Goal: Task Accomplishment & Management: Manage account settings

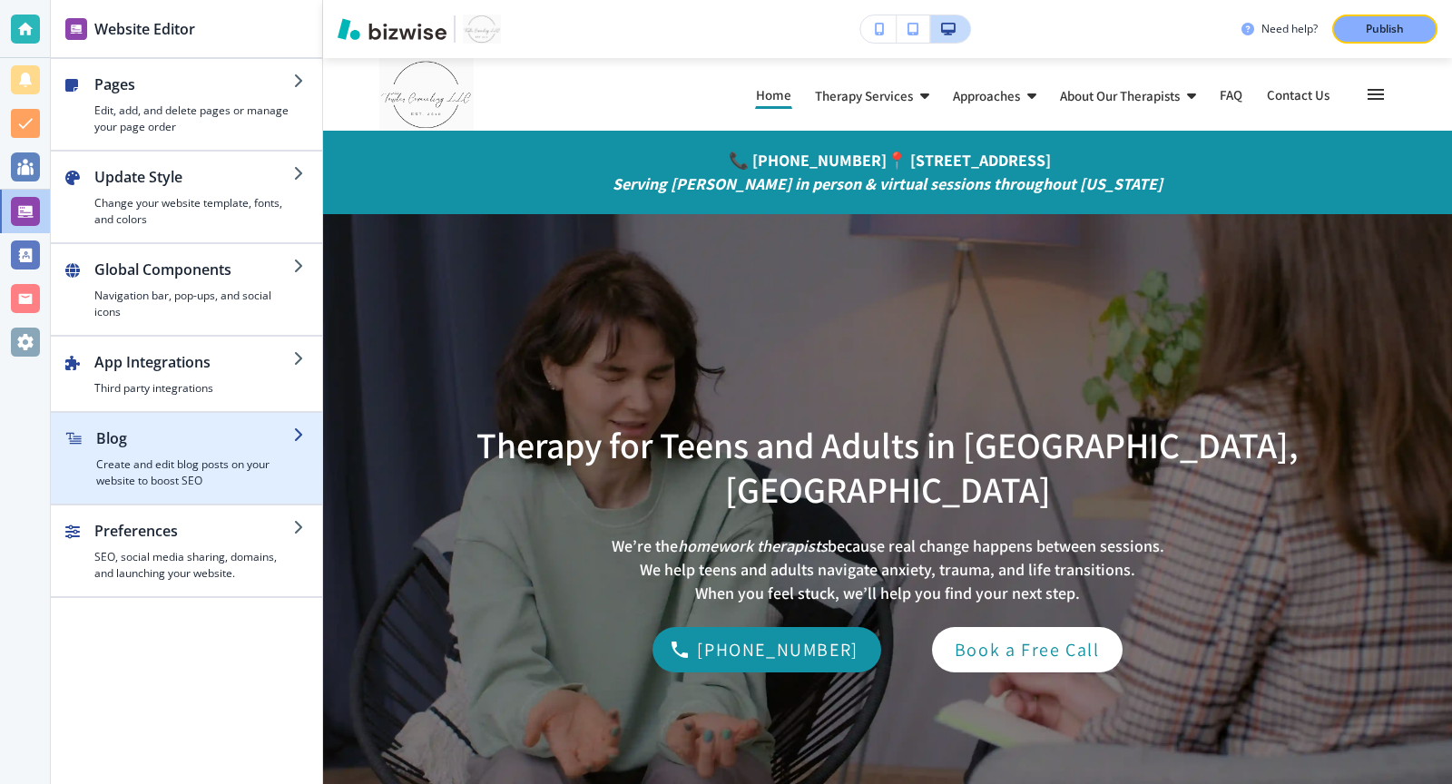
click at [294, 430] on icon "button" at bounding box center [300, 434] width 15 height 15
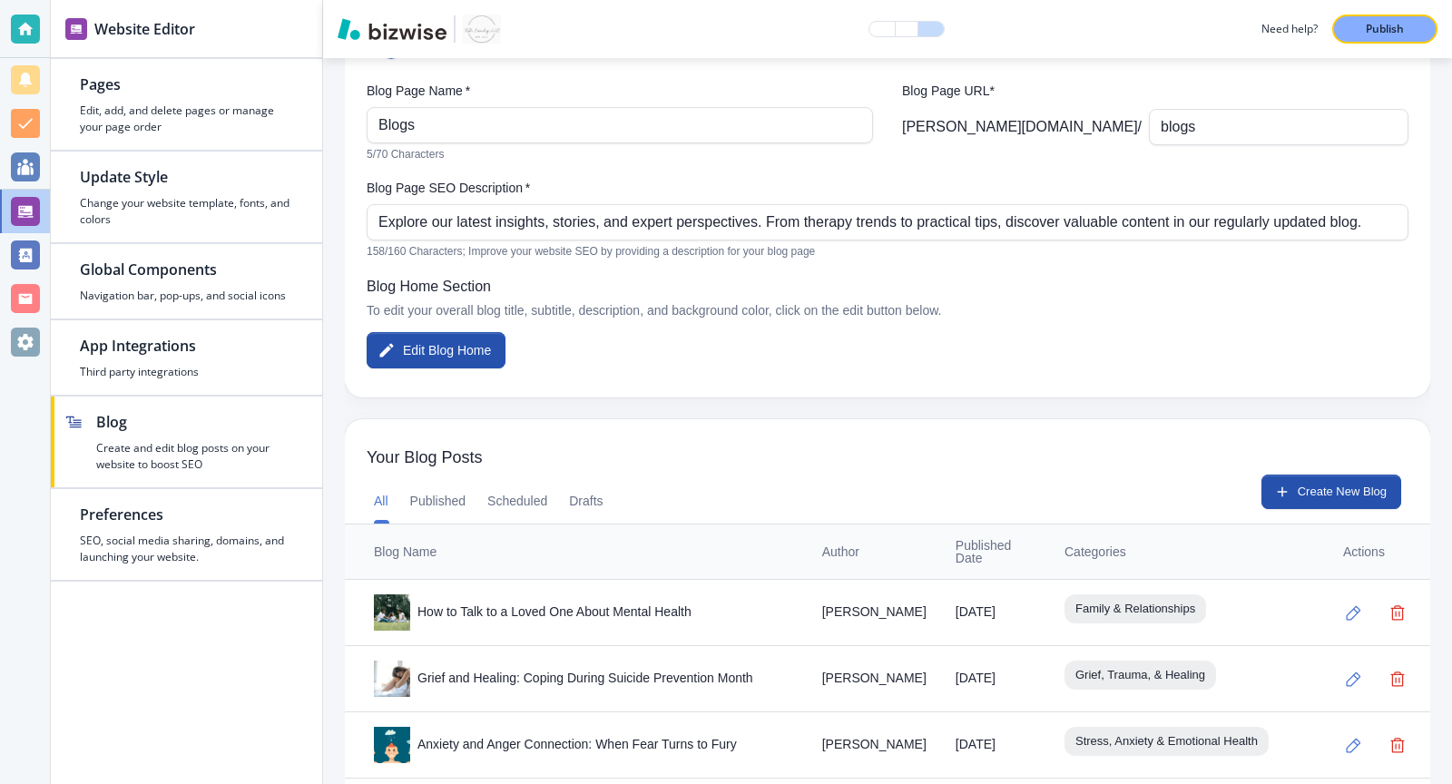
scroll to position [140, 0]
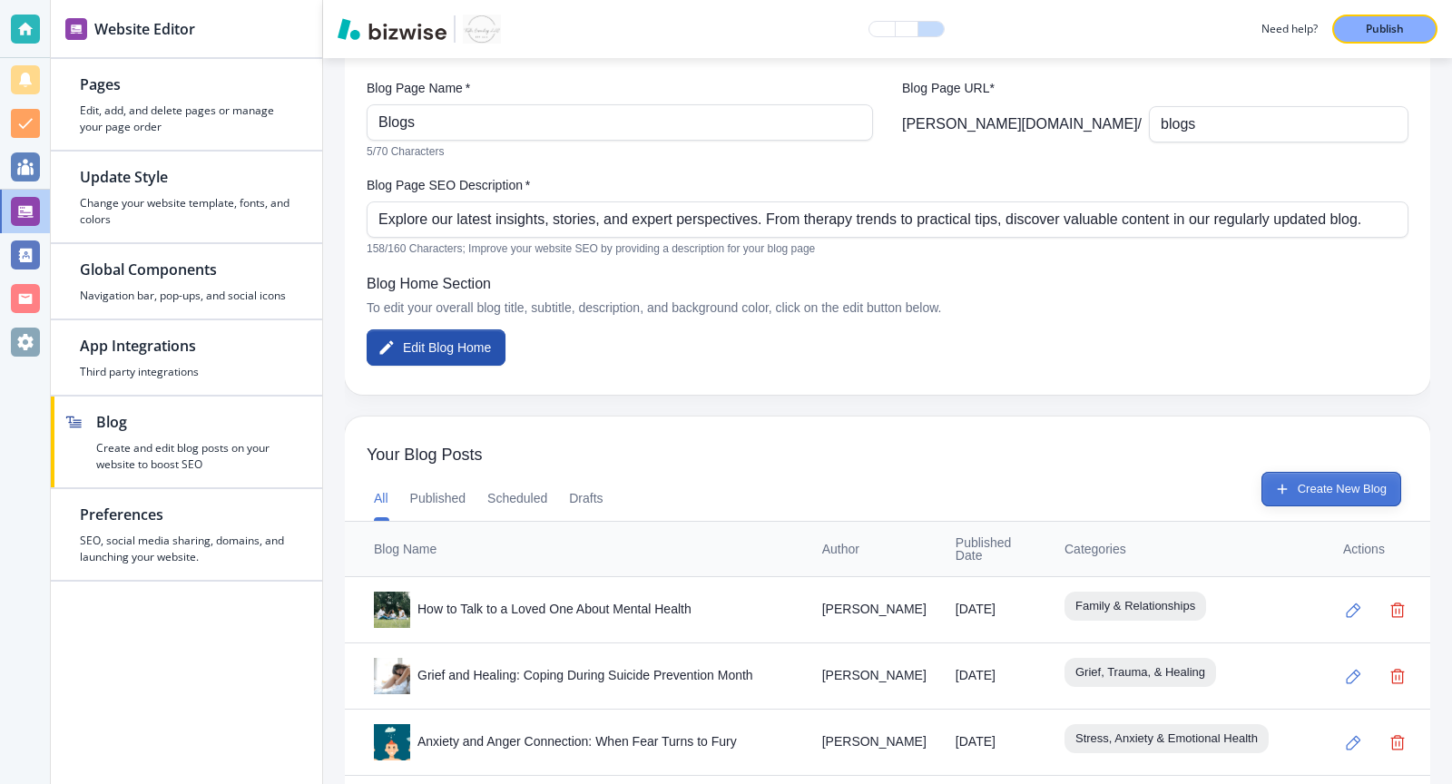
click at [1284, 498] on button "Create New Blog" at bounding box center [1331, 489] width 140 height 34
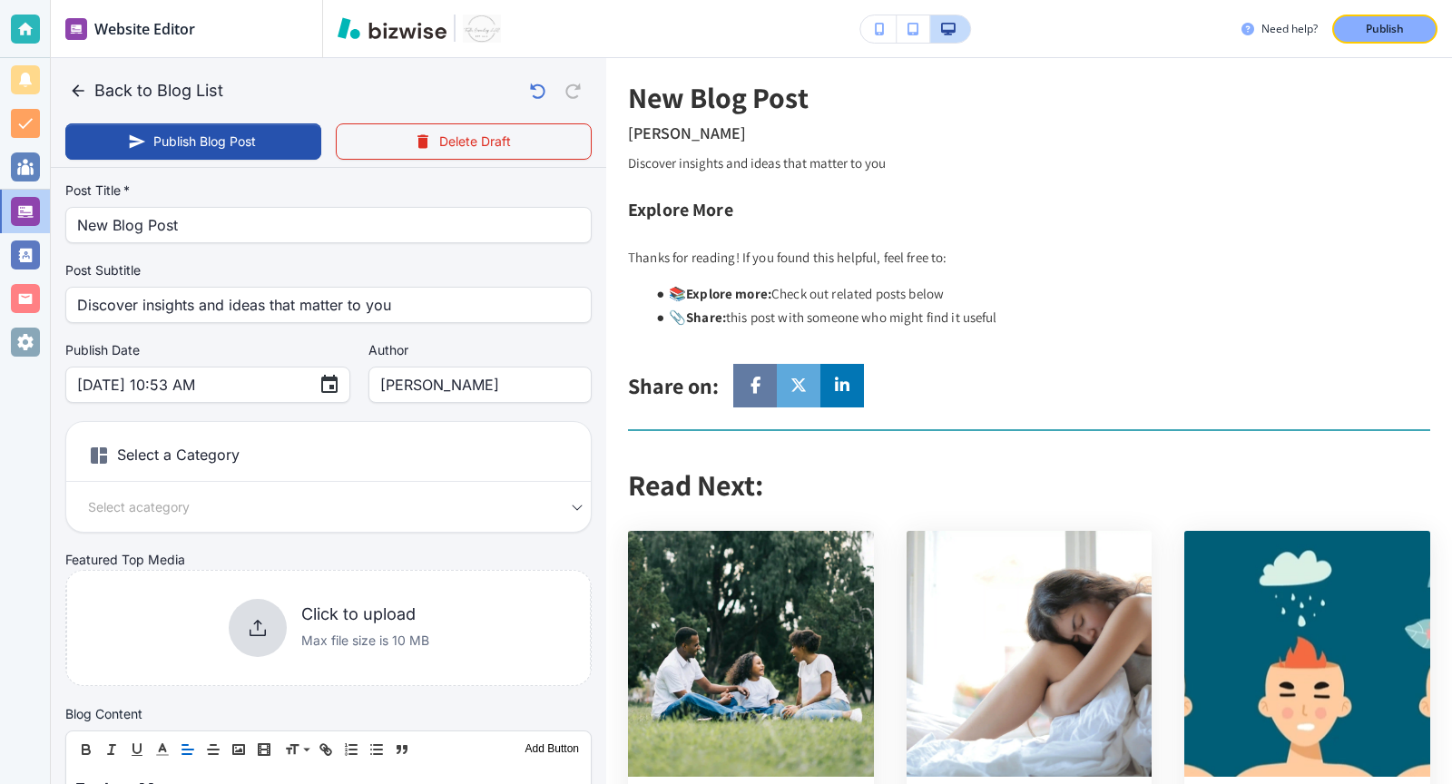
scroll to position [0, 0]
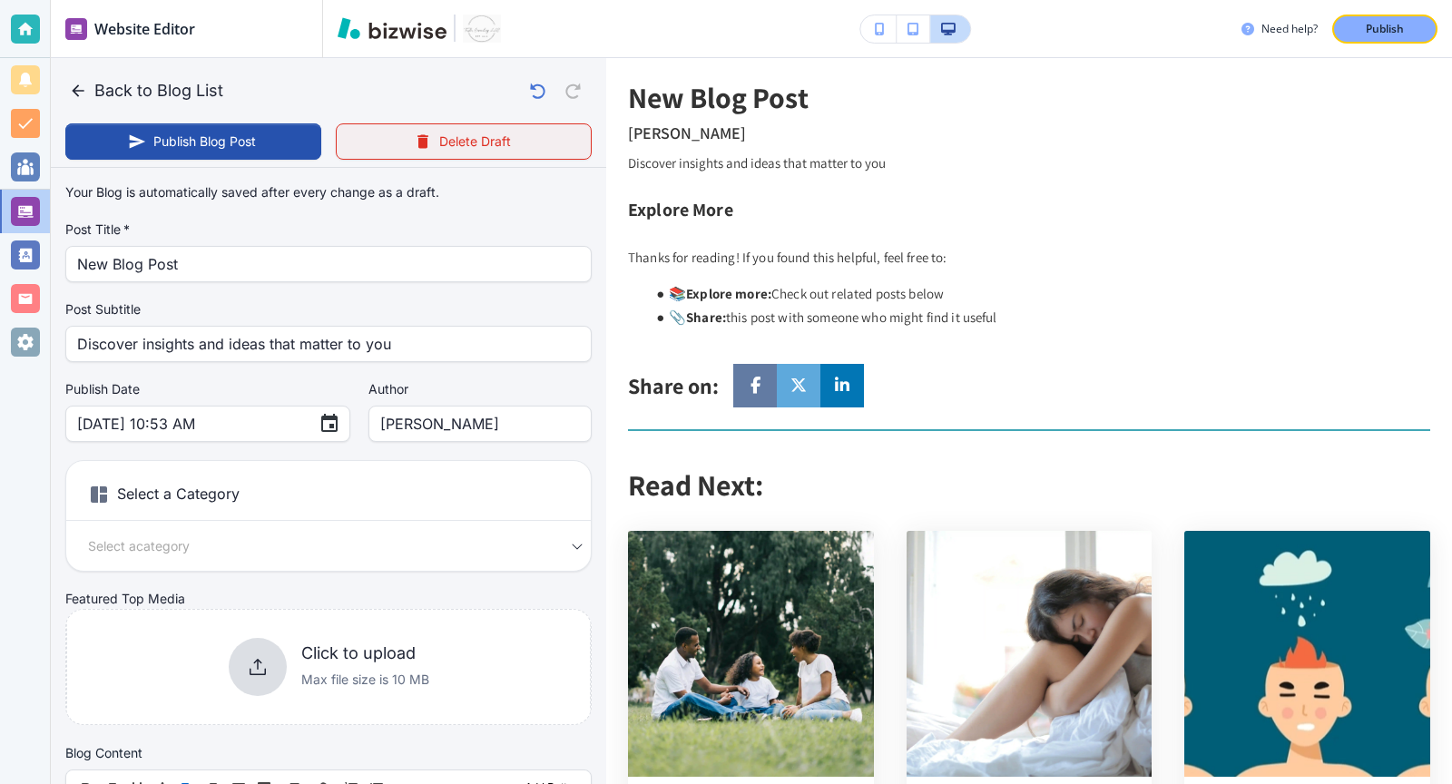
click at [453, 143] on button "Delete Draft" at bounding box center [464, 141] width 256 height 36
type input "Sep 22, 2025 10:54 AM"
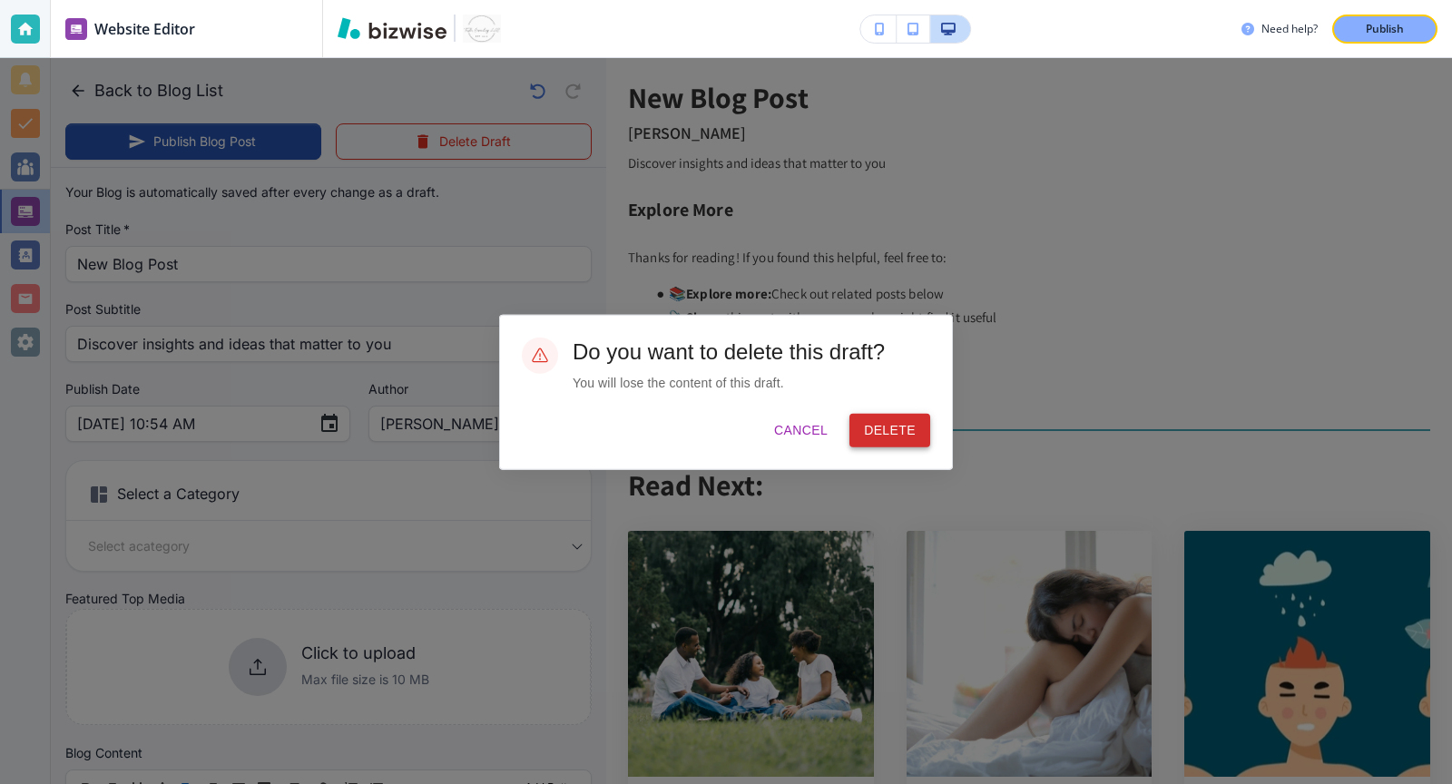
click at [894, 424] on button "Delete" at bounding box center [889, 431] width 81 height 34
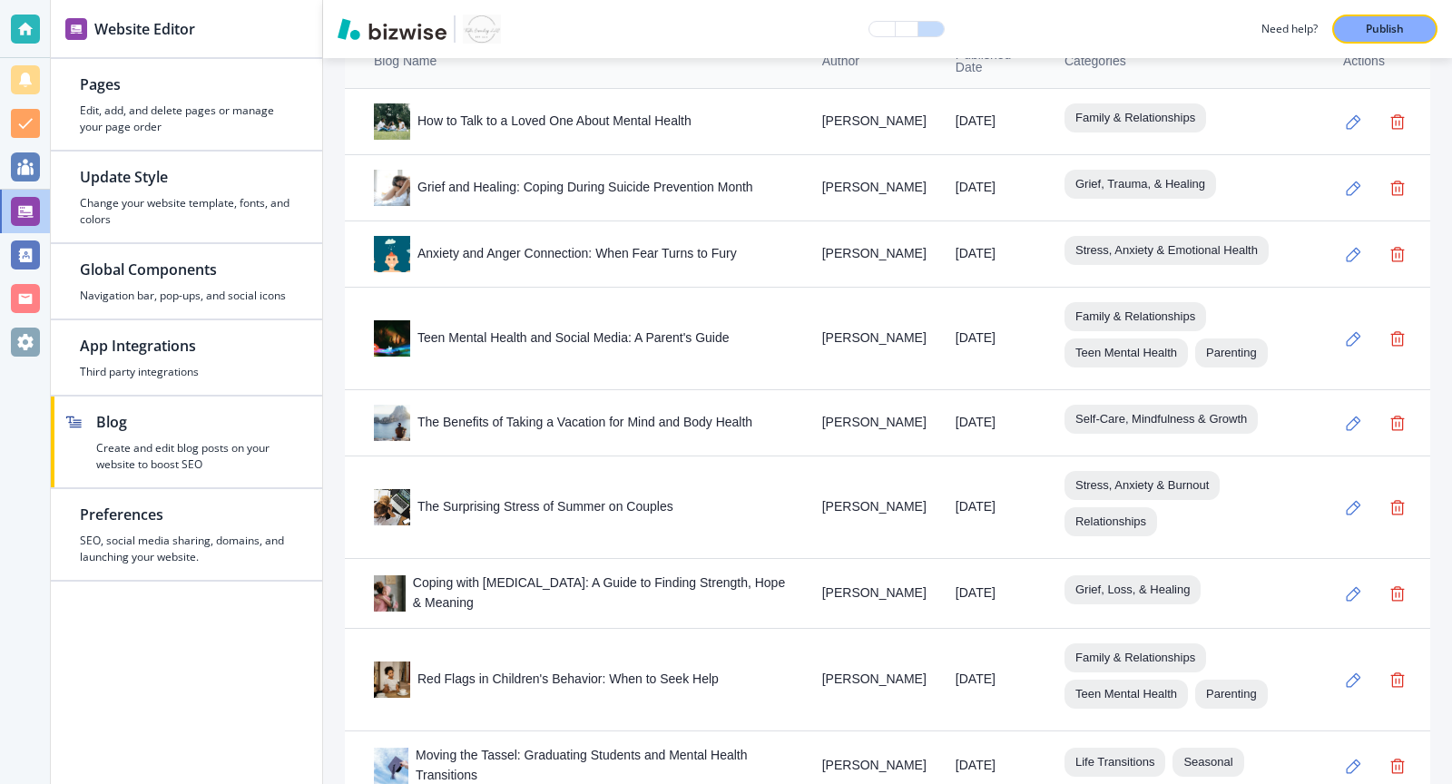
scroll to position [633, 0]
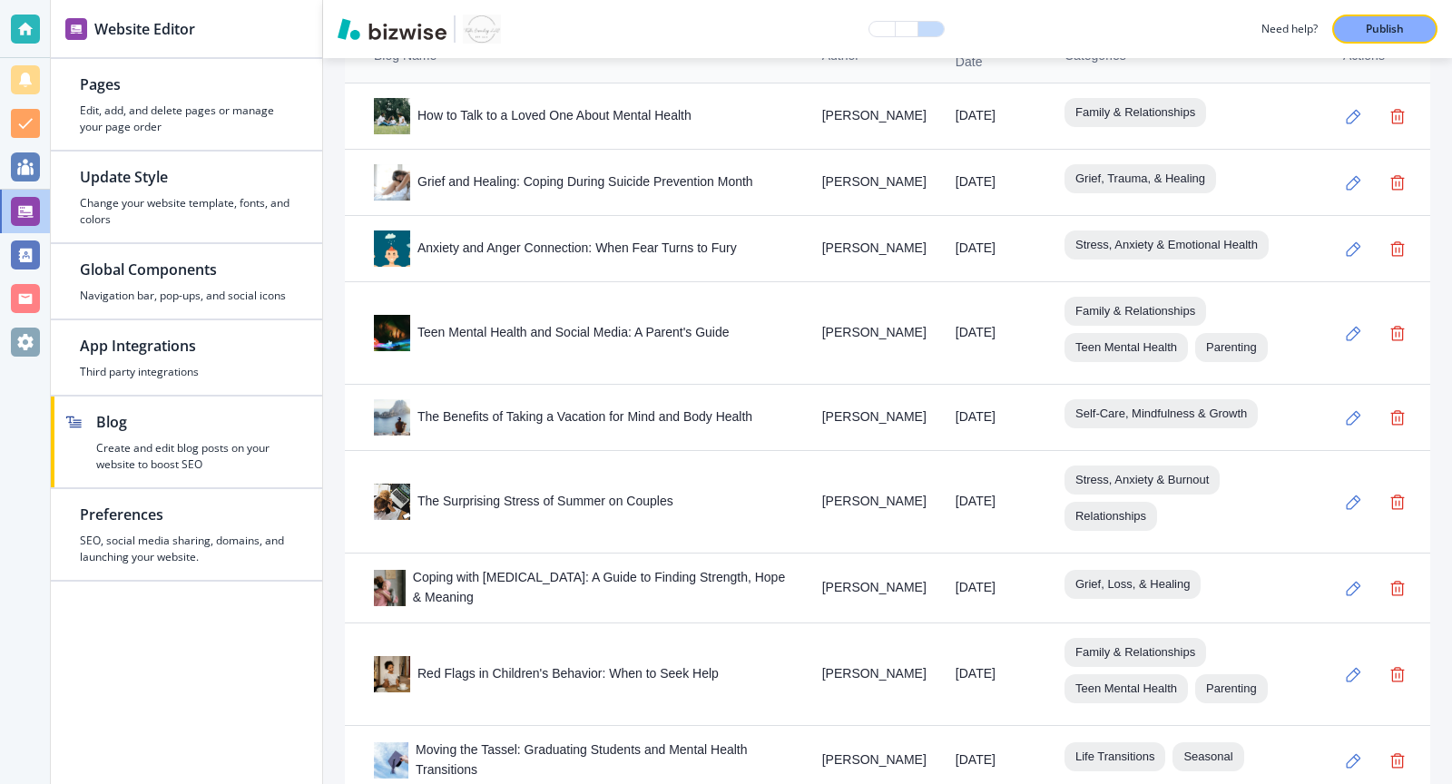
click at [760, 75] on th "Blog Name" at bounding box center [576, 55] width 463 height 55
